Goal: Task Accomplishment & Management: Manage account settings

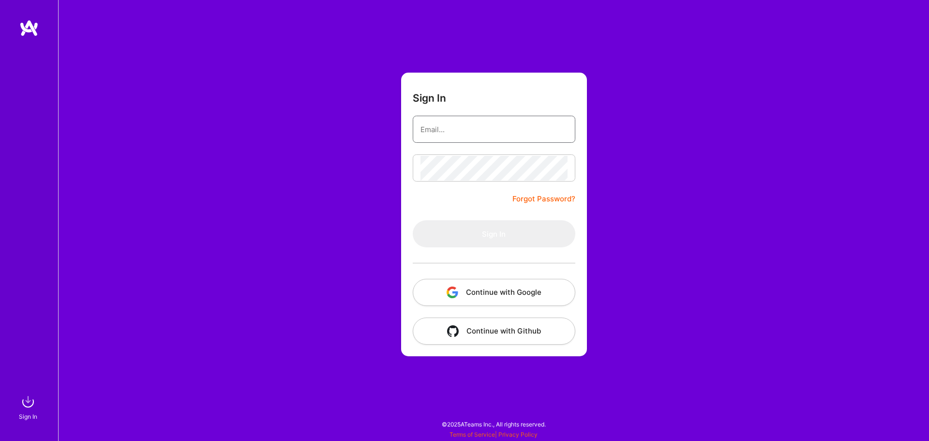
click at [440, 122] on input "email" at bounding box center [494, 129] width 147 height 25
type input "[EMAIL_ADDRESS][DOMAIN_NAME]"
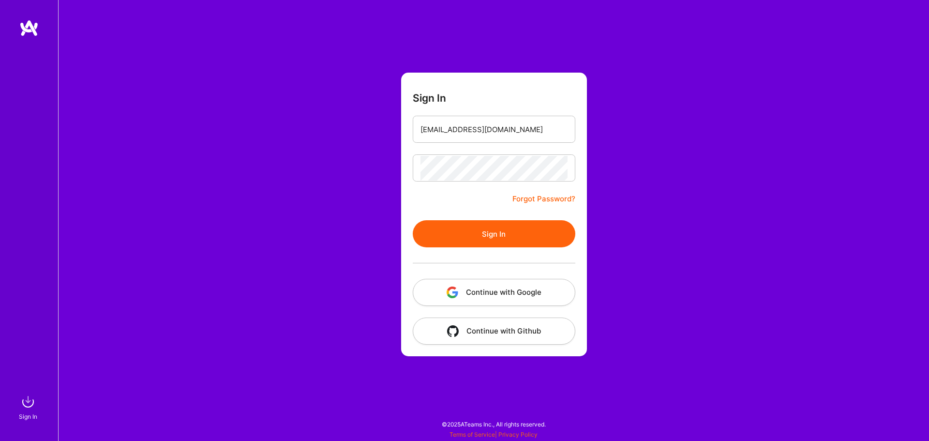
click at [455, 239] on button "Sign In" at bounding box center [494, 233] width 163 height 27
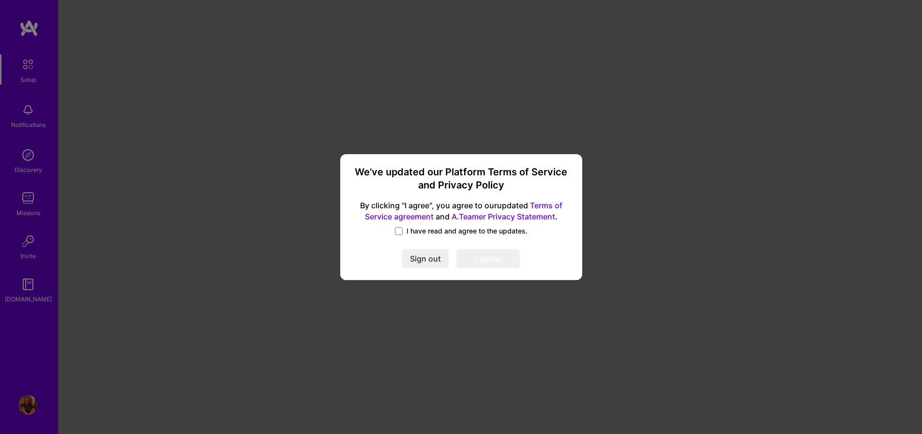
click at [404, 232] on label "I have read and agree to the updates." at bounding box center [461, 231] width 133 height 10
click at [0, 0] on input "I have read and agree to the updates." at bounding box center [0, 0] width 0 height 0
click at [493, 261] on button "I agree" at bounding box center [487, 258] width 63 height 19
